Goal: Task Accomplishment & Management: Use online tool/utility

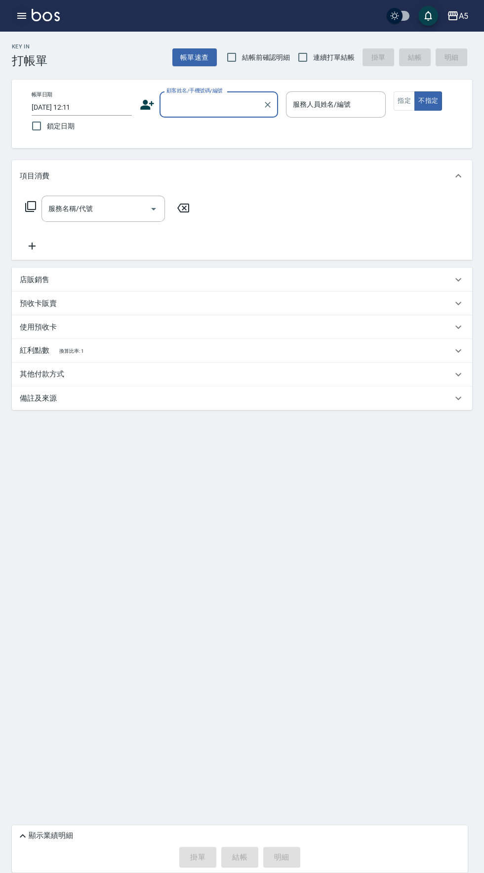
click at [22, 16] on icon "button" at bounding box center [21, 16] width 9 height 6
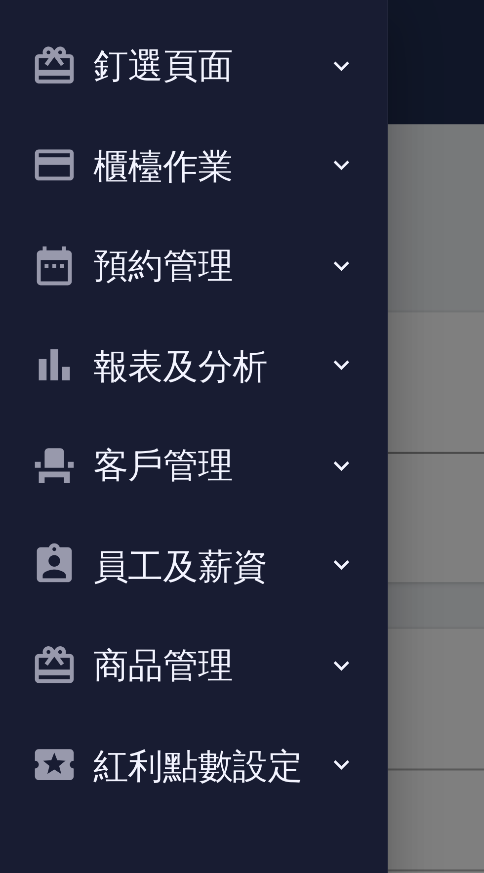
click at [44, 52] on button "櫃檯作業" at bounding box center [49, 43] width 91 height 26
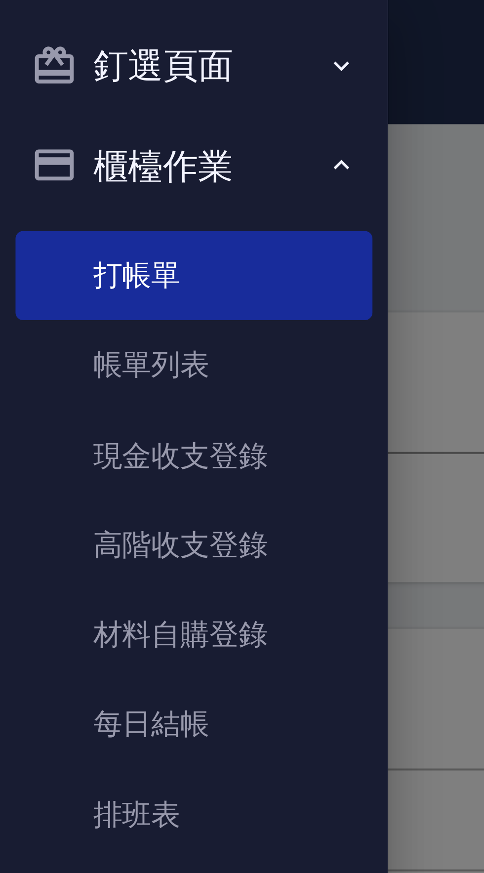
click at [53, 17] on button "釘選頁面" at bounding box center [49, 17] width 91 height 26
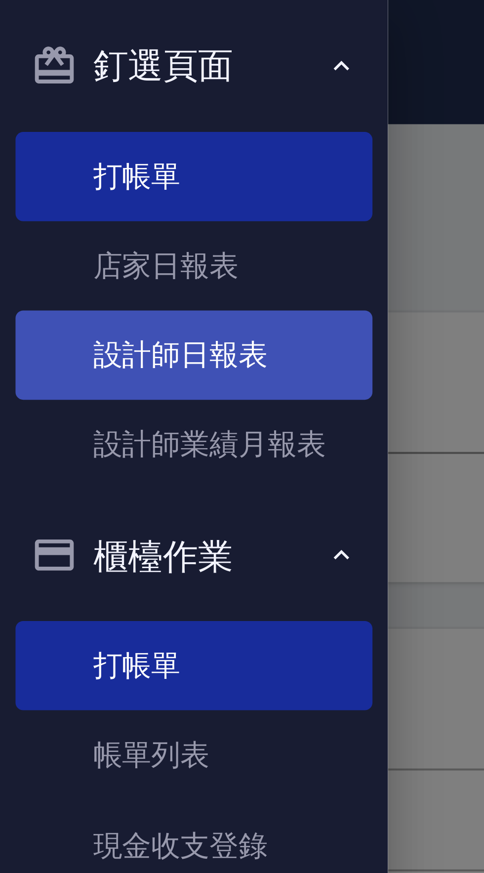
click at [68, 91] on link "設計師日報表" at bounding box center [49, 90] width 91 height 23
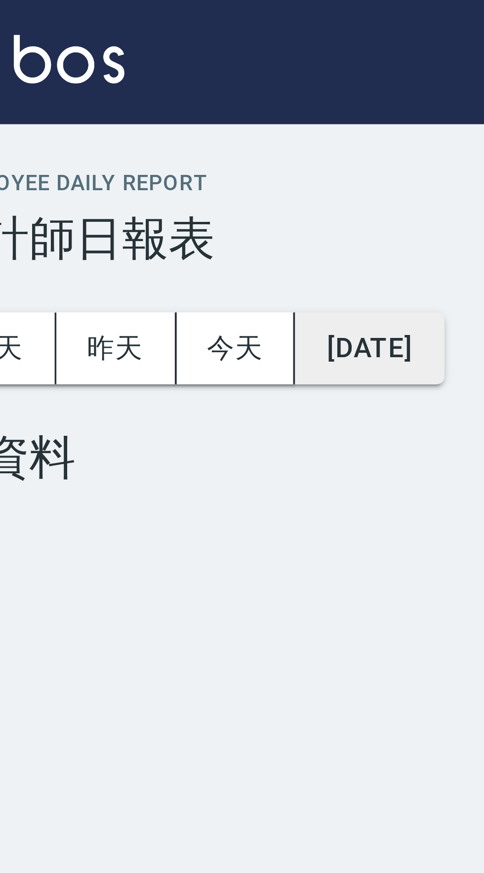
click at [133, 85] on button "[DATE]" at bounding box center [122, 89] width 38 height 18
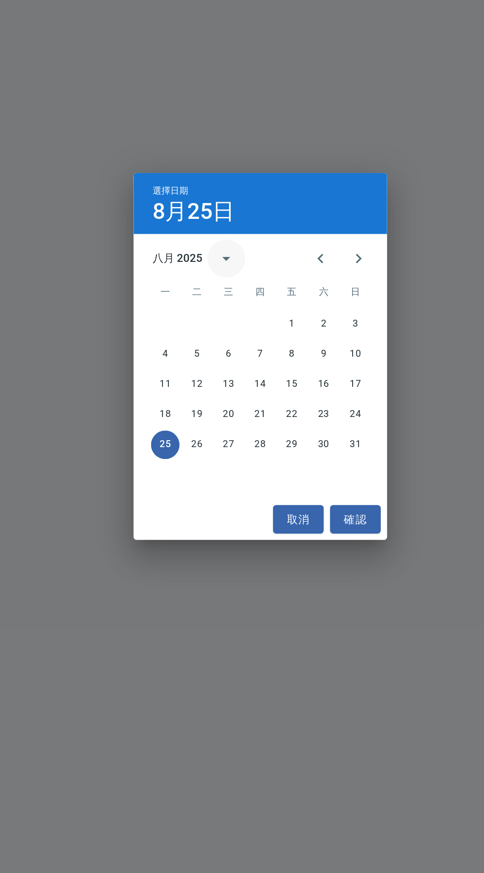
click at [220, 373] on icon "calendar view is open, switch to year view" at bounding box center [221, 375] width 12 height 12
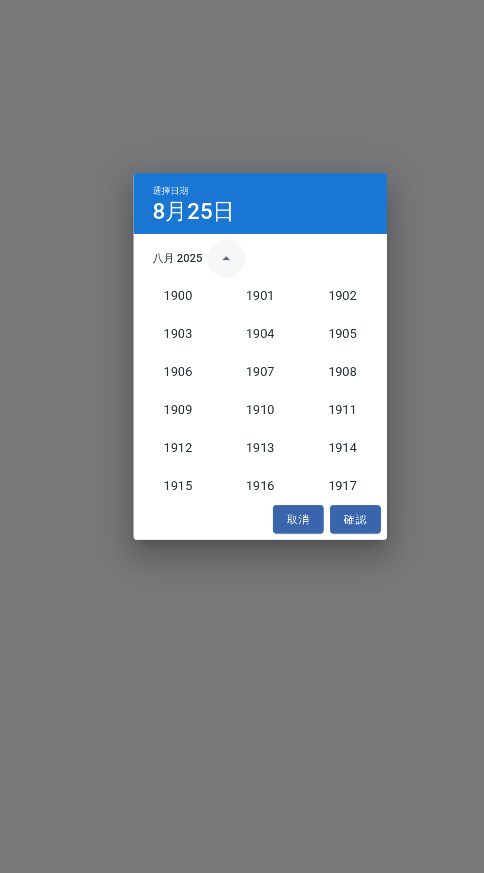
scroll to position [915, 0]
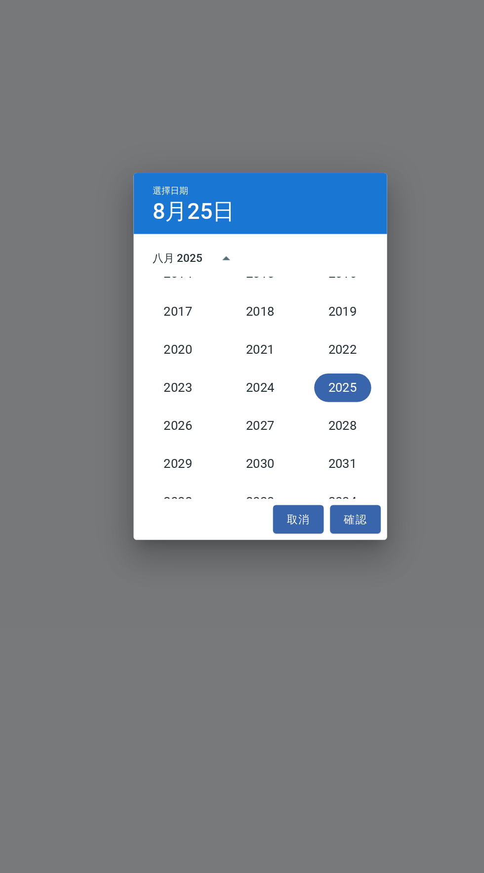
click at [297, 456] on button "2025" at bounding box center [294, 456] width 36 height 18
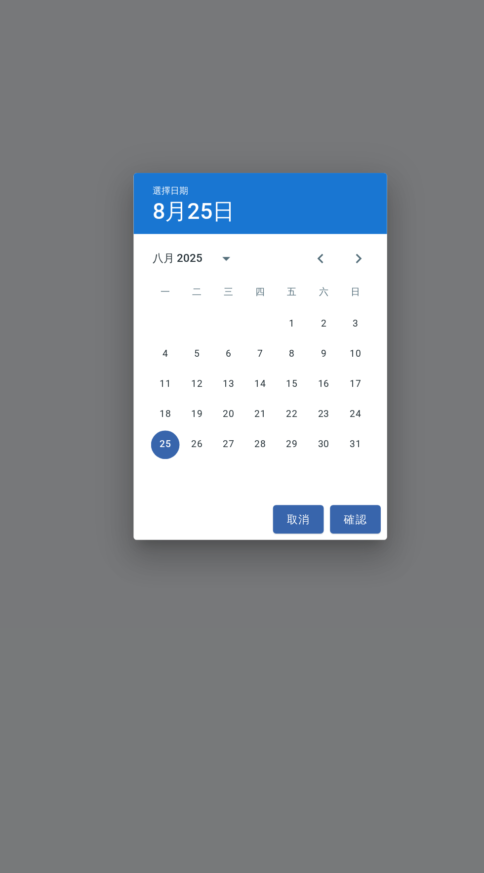
click at [192, 379] on div "八月 2025" at bounding box center [190, 375] width 31 height 10
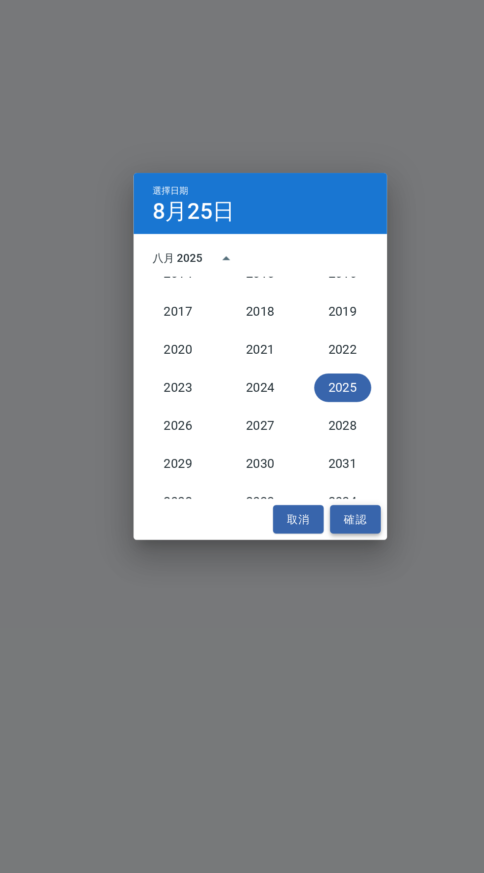
click at [307, 538] on button "確認" at bounding box center [301, 538] width 32 height 18
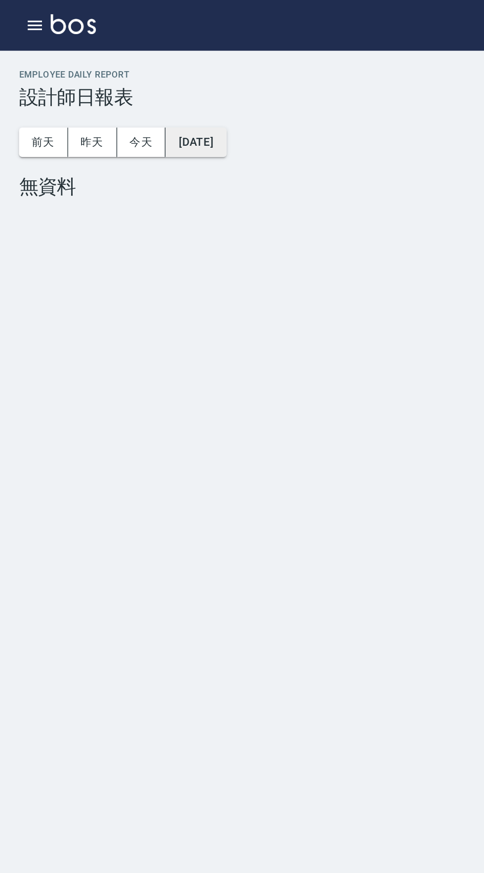
click at [135, 96] on button "[DATE]" at bounding box center [122, 89] width 38 height 18
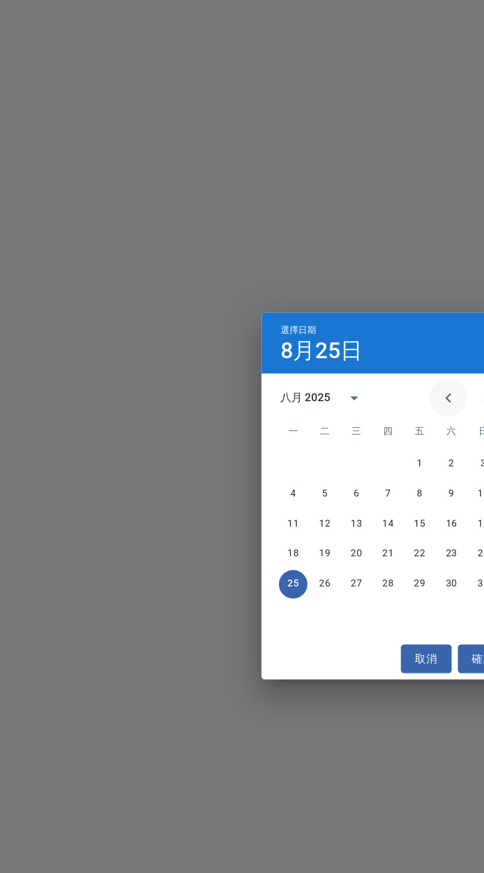
click at [283, 381] on icon "Previous month" at bounding box center [280, 375] width 12 height 12
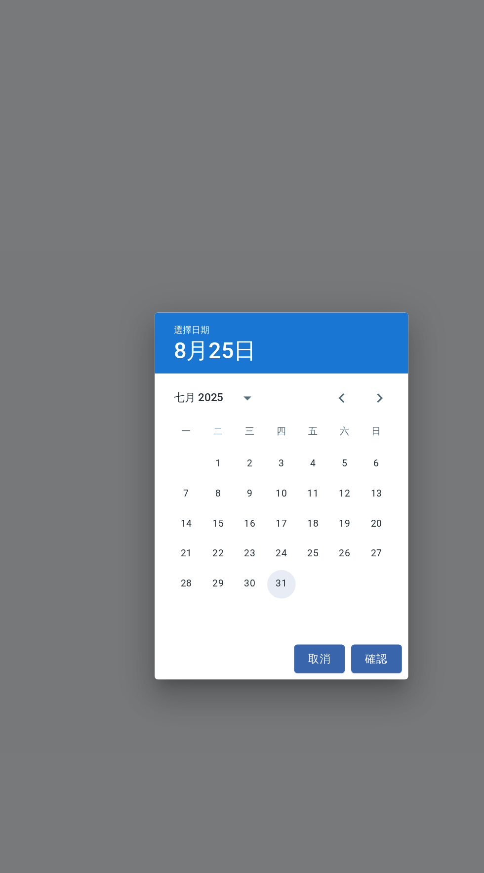
click at [241, 500] on button "31" at bounding box center [242, 492] width 18 height 18
